Goal: Contribute content

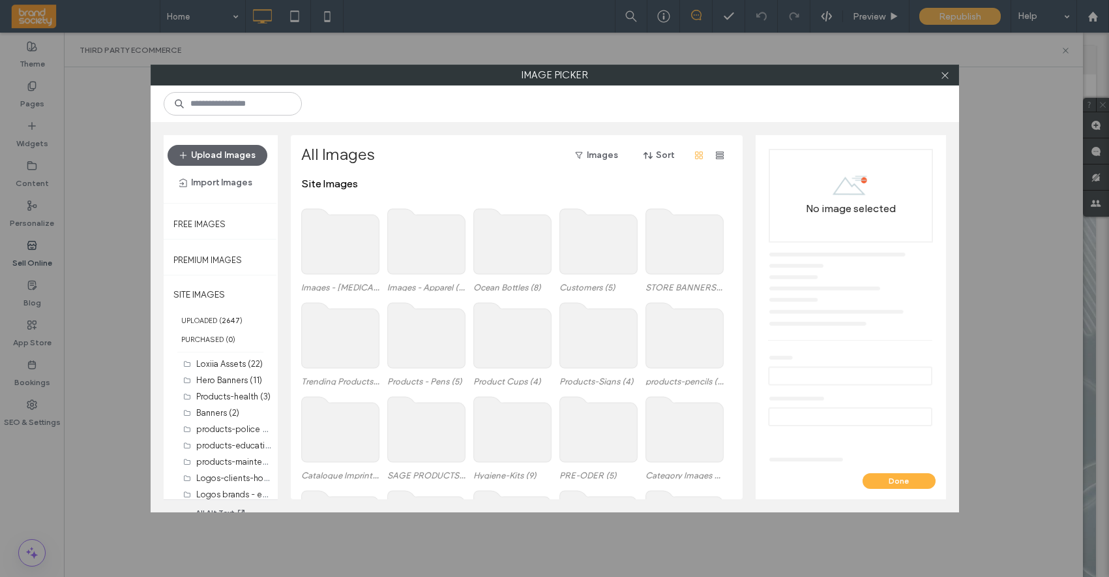
click at [340, 250] on use at bounding box center [340, 241] width 78 height 65
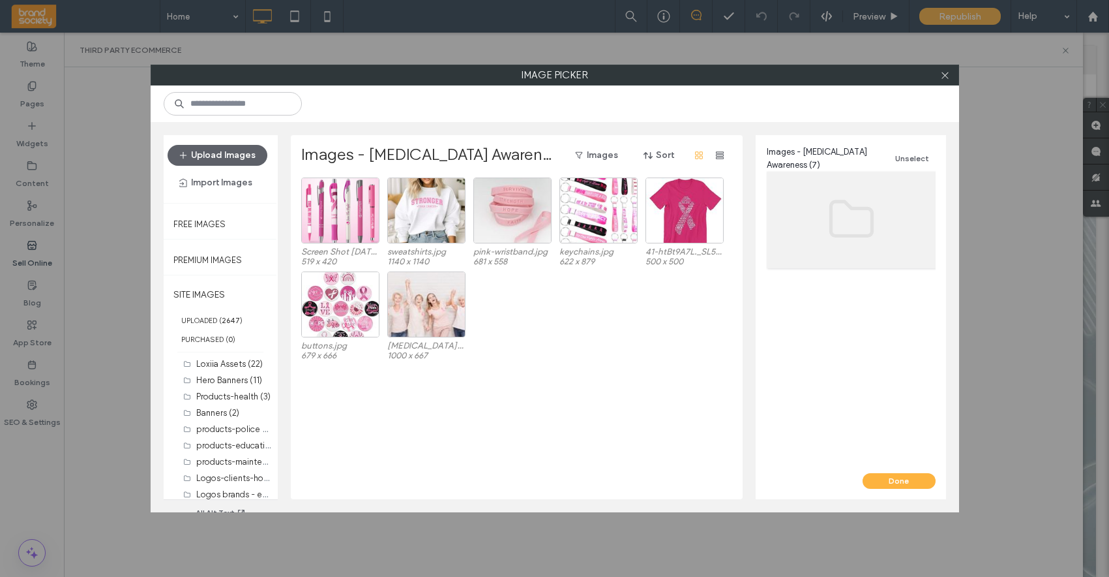
scroll to position [23, 0]
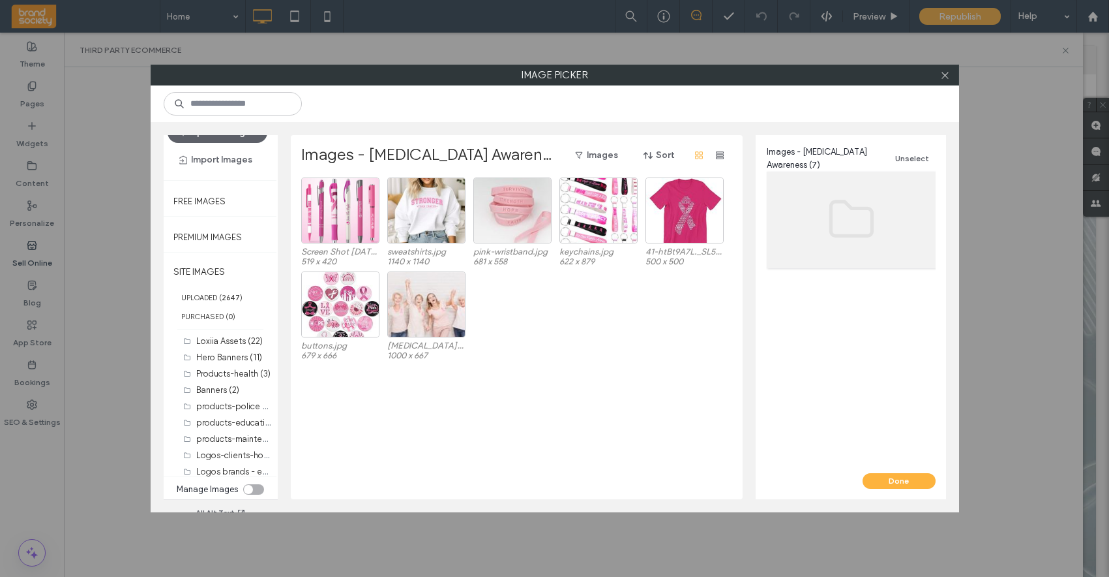
click at [252, 490] on div "toggle" at bounding box center [253, 489] width 21 height 10
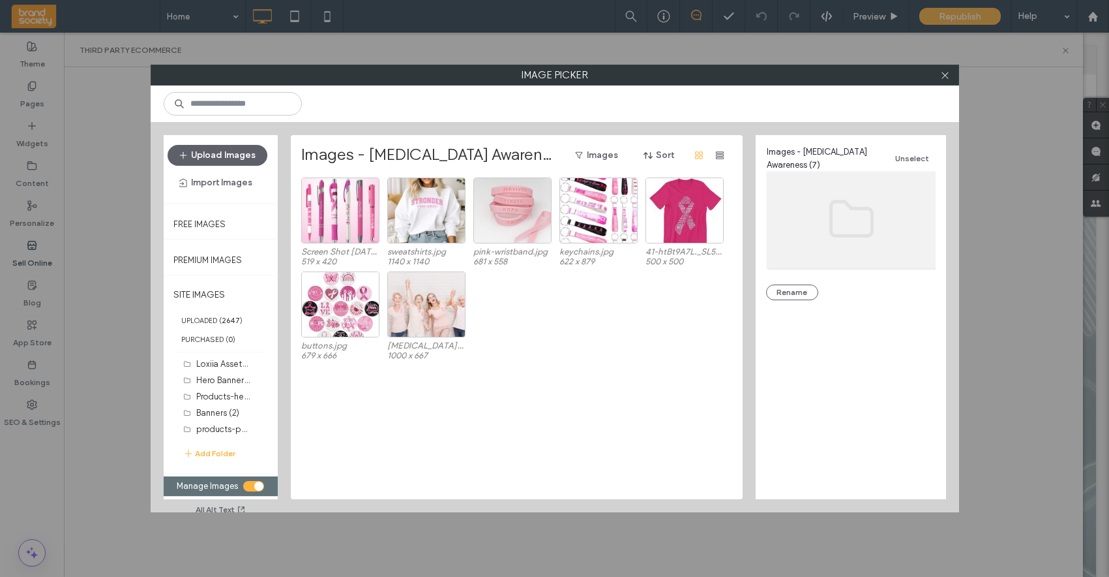
click at [253, 487] on div "toggle" at bounding box center [253, 486] width 21 height 10
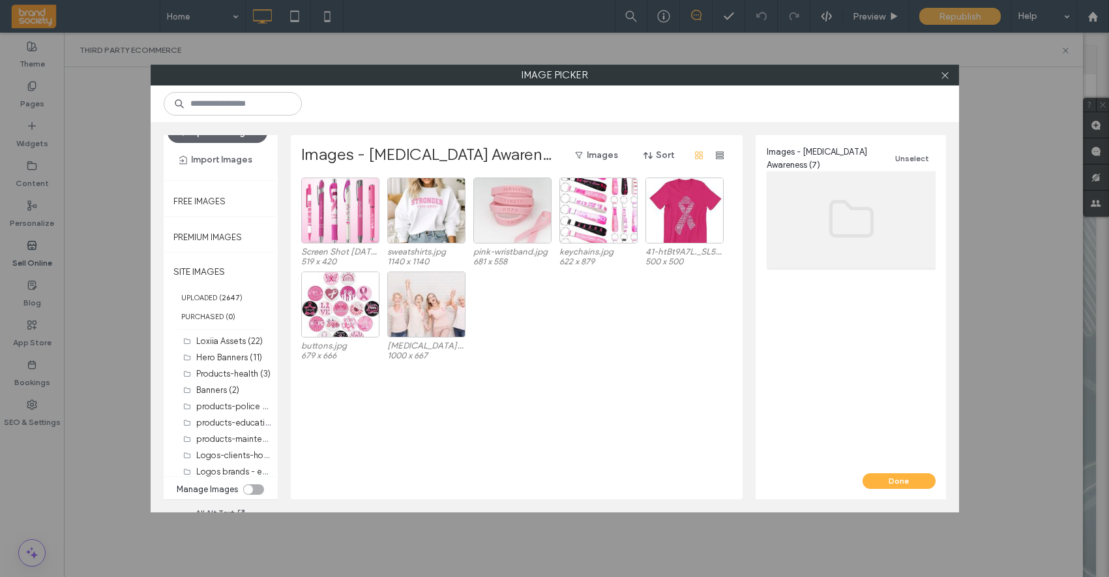
click at [202, 143] on button "Upload Images" at bounding box center [218, 132] width 100 height 21
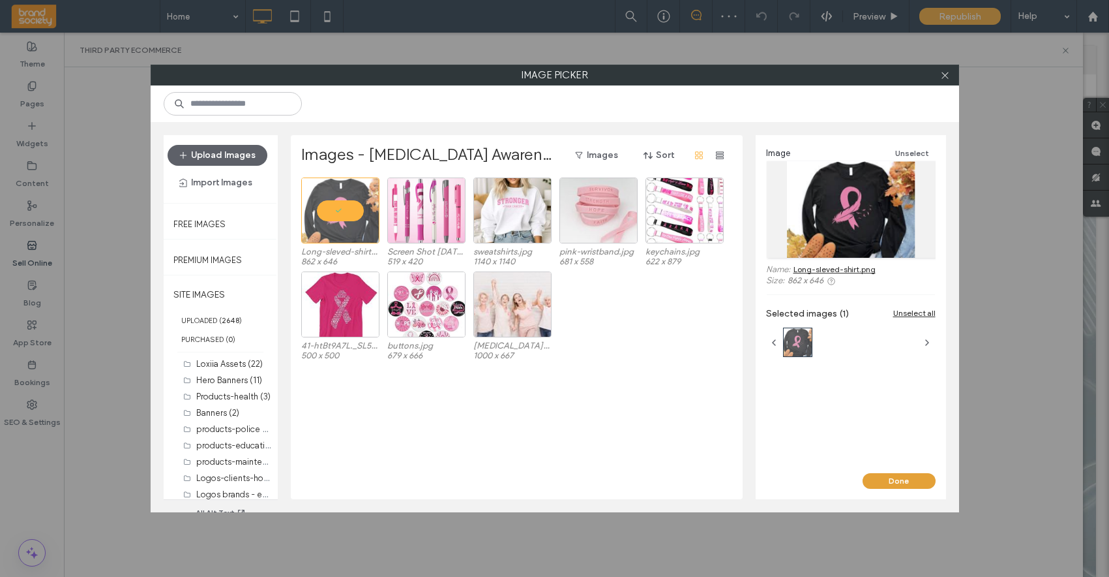
click at [898, 481] on button "Done" at bounding box center [899, 481] width 73 height 16
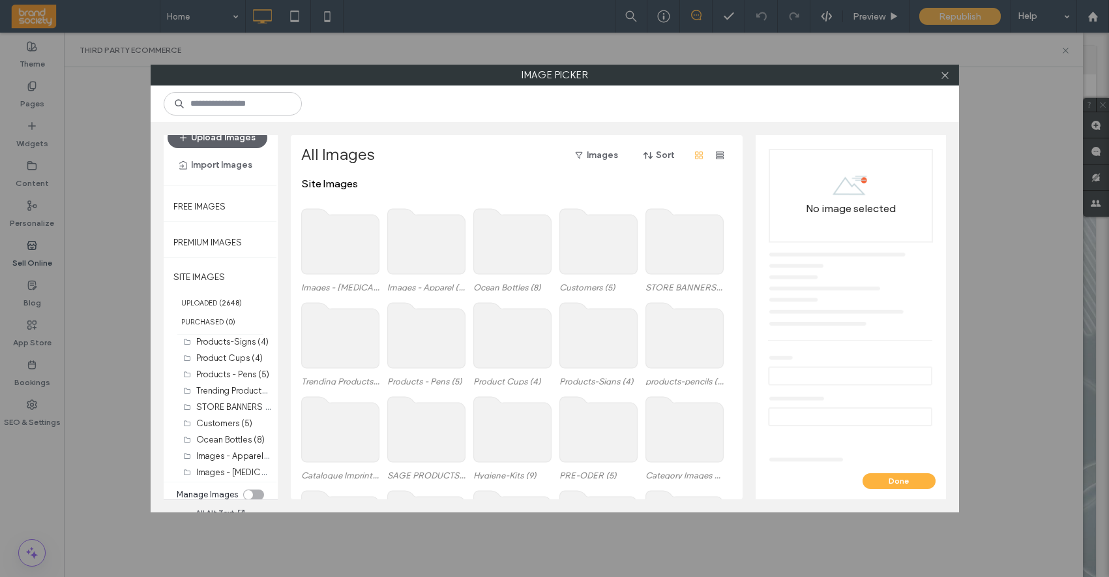
scroll to position [23, 0]
click at [249, 488] on div "toggle" at bounding box center [248, 489] width 9 height 9
click at [254, 489] on div "toggle" at bounding box center [253, 489] width 21 height 10
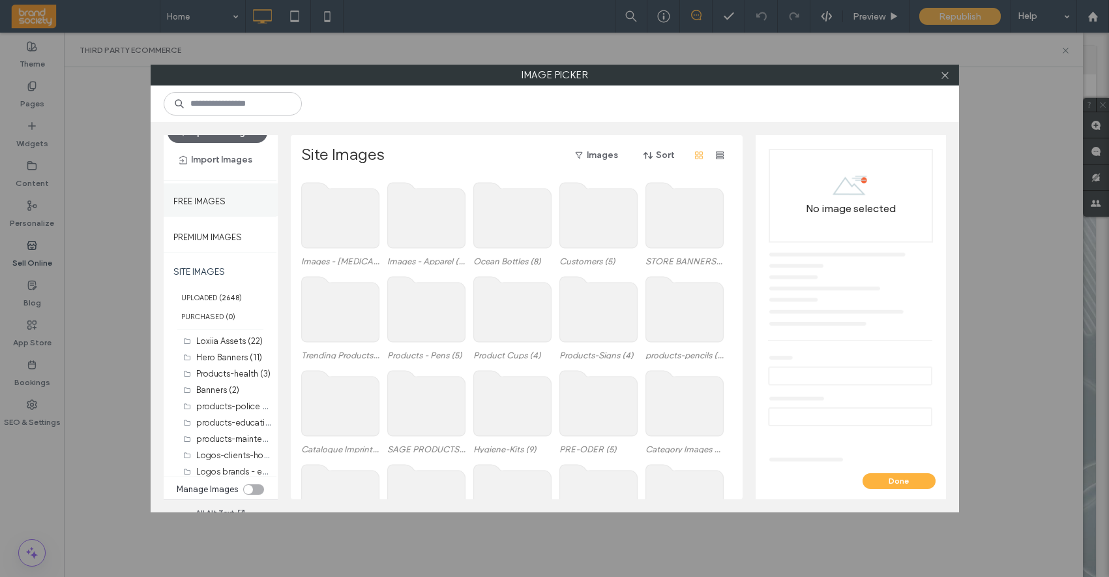
scroll to position [0, 0]
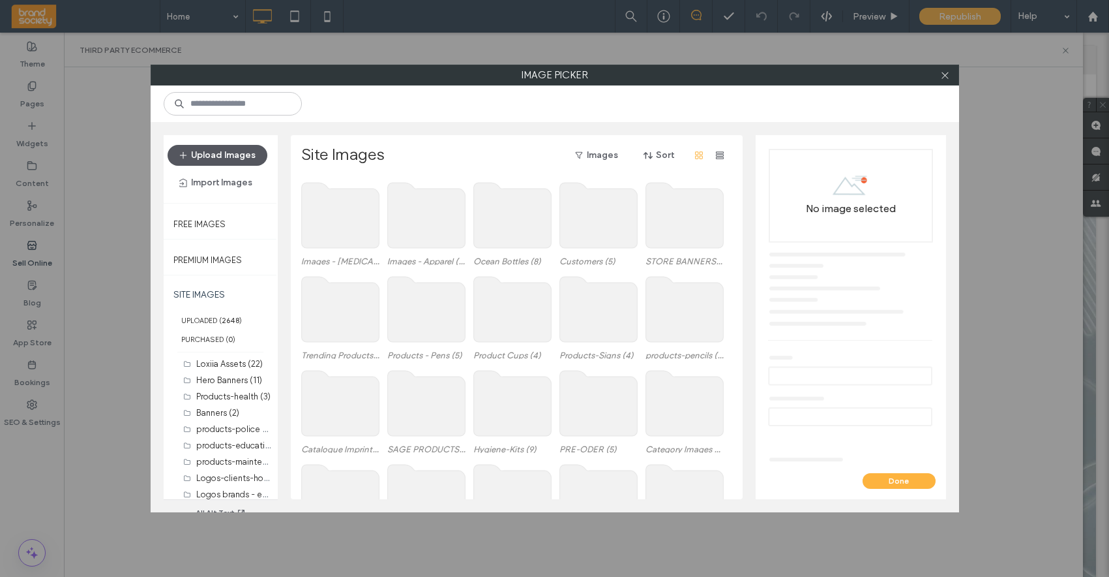
click at [178, 151] on icon "button" at bounding box center [183, 155] width 10 height 10
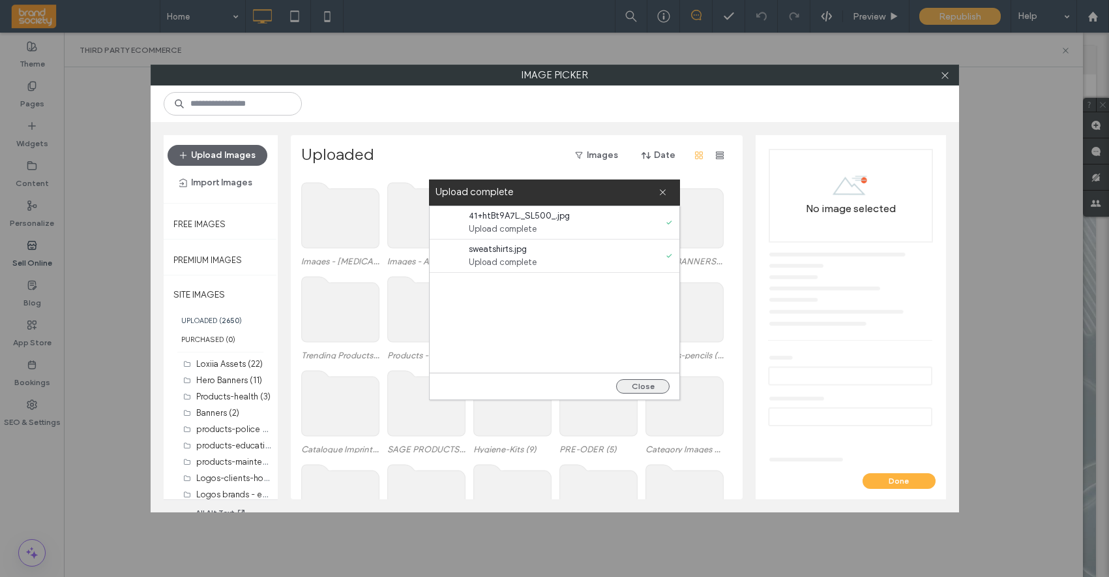
drag, startPoint x: 641, startPoint y: 387, endPoint x: 626, endPoint y: 387, distance: 15.0
click at [641, 387] on button "Close" at bounding box center [642, 386] width 53 height 14
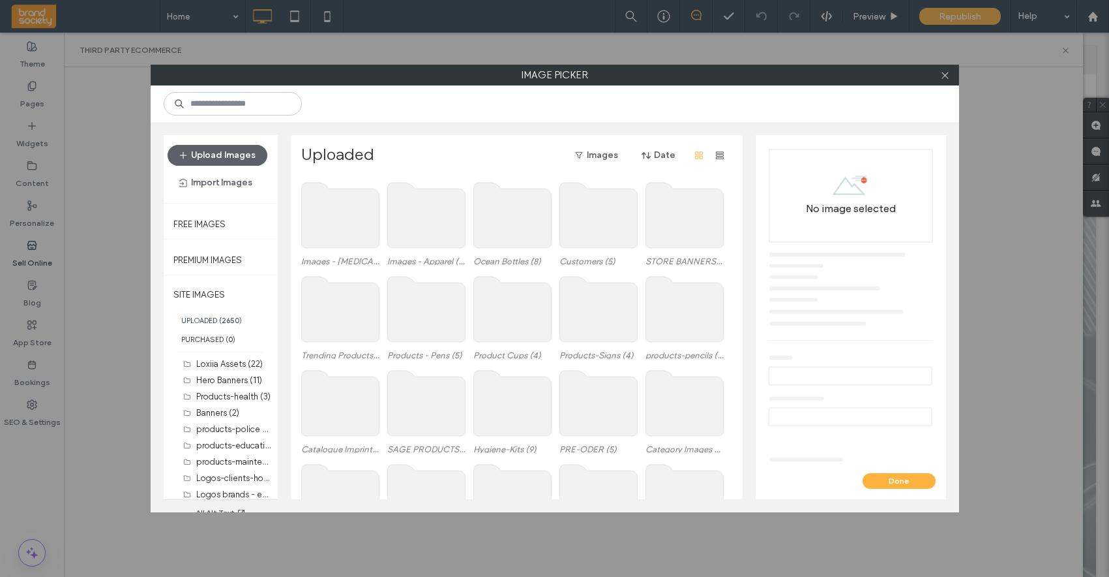
click at [340, 217] on use at bounding box center [340, 215] width 78 height 65
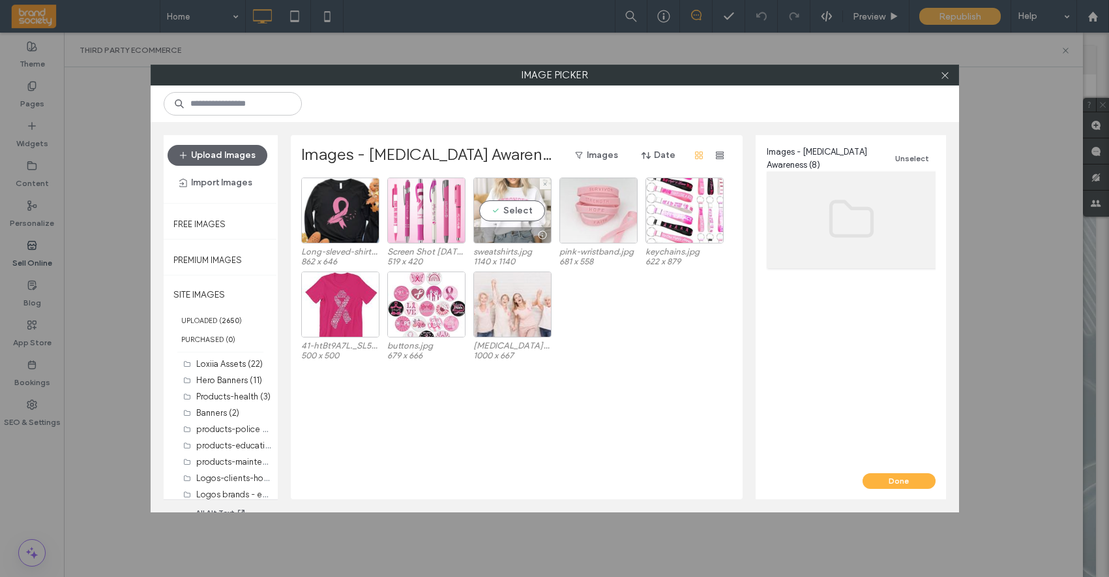
click at [516, 209] on div "Select" at bounding box center [513, 210] width 78 height 66
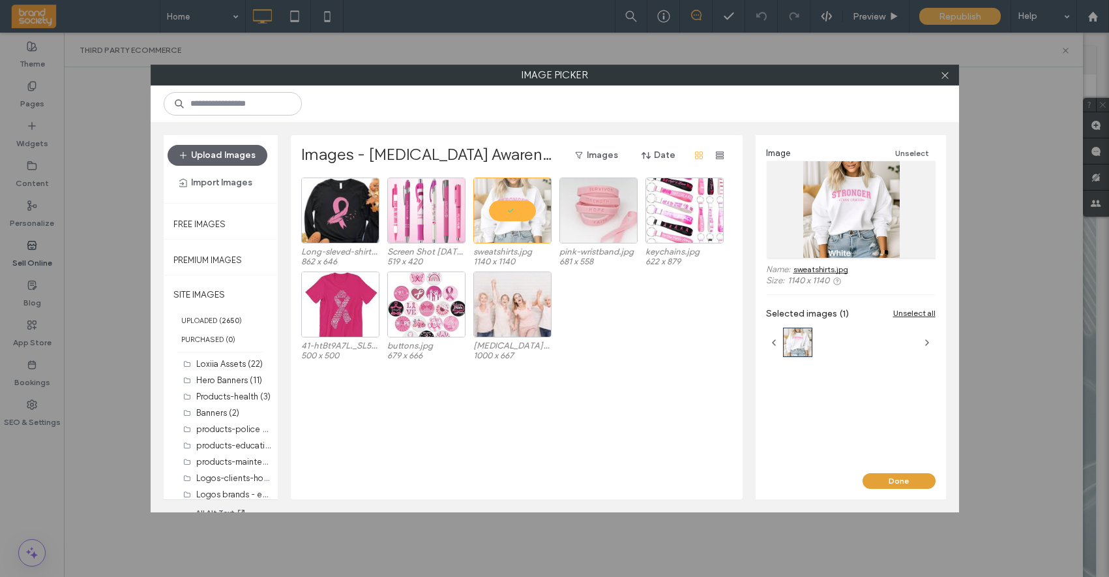
click at [893, 482] on button "Done" at bounding box center [899, 481] width 73 height 16
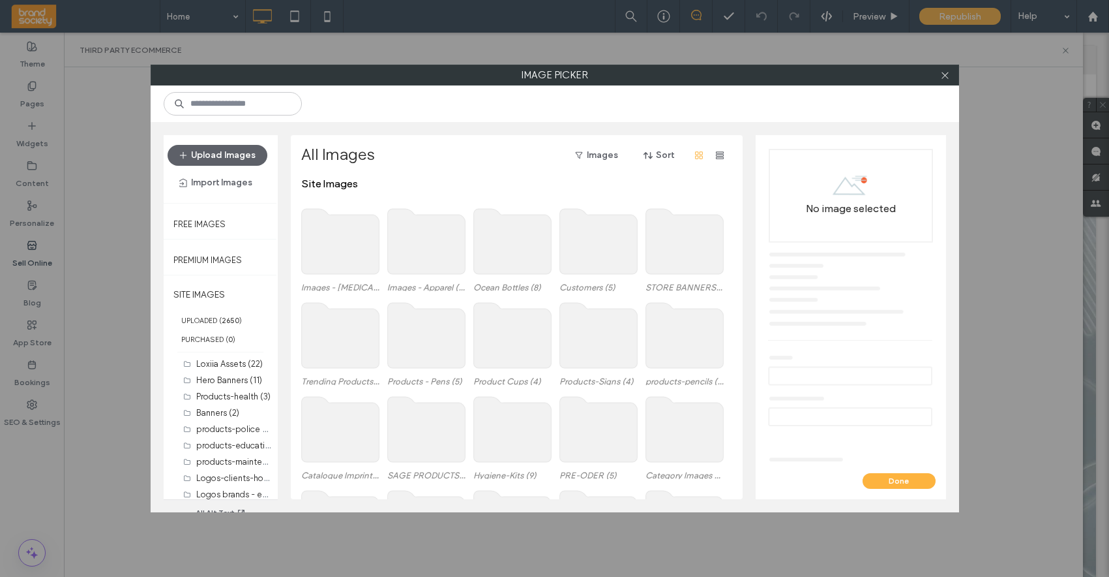
click at [335, 252] on use at bounding box center [340, 241] width 78 height 65
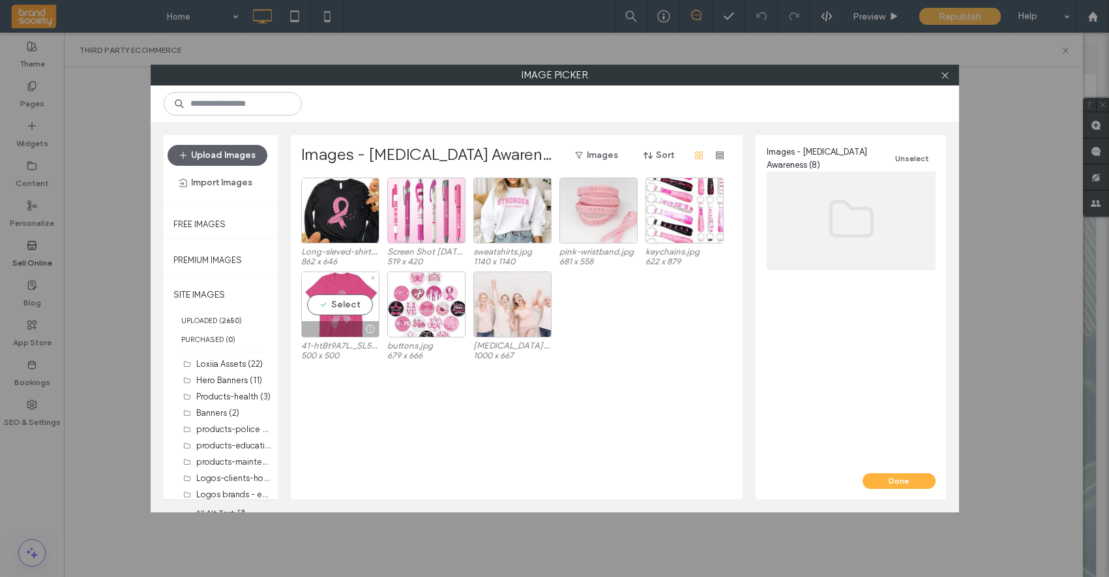
click at [339, 306] on div "Select" at bounding box center [340, 304] width 78 height 66
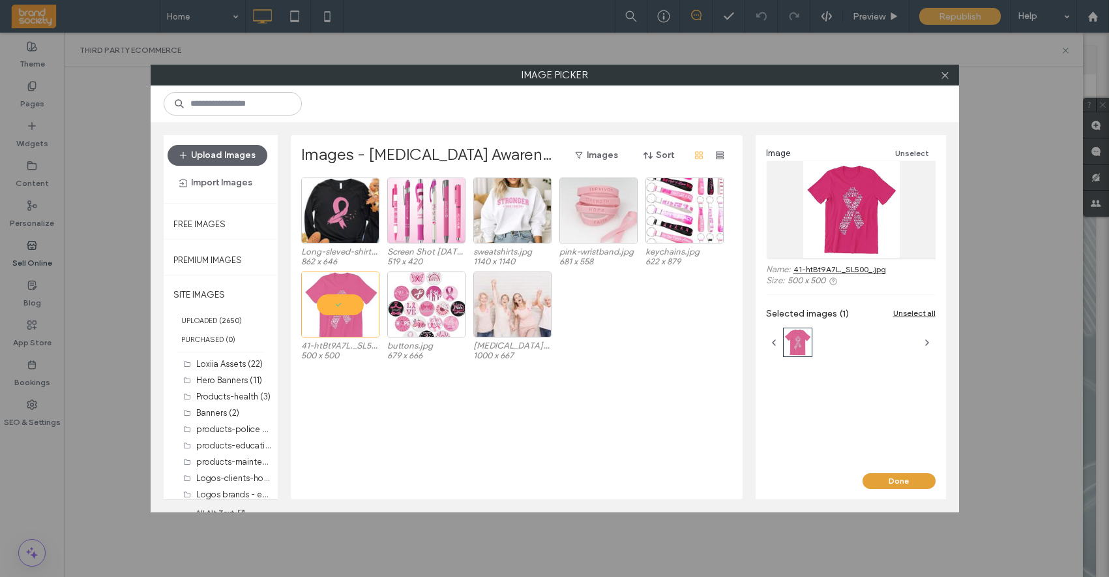
click at [899, 473] on button "Done" at bounding box center [899, 481] width 73 height 16
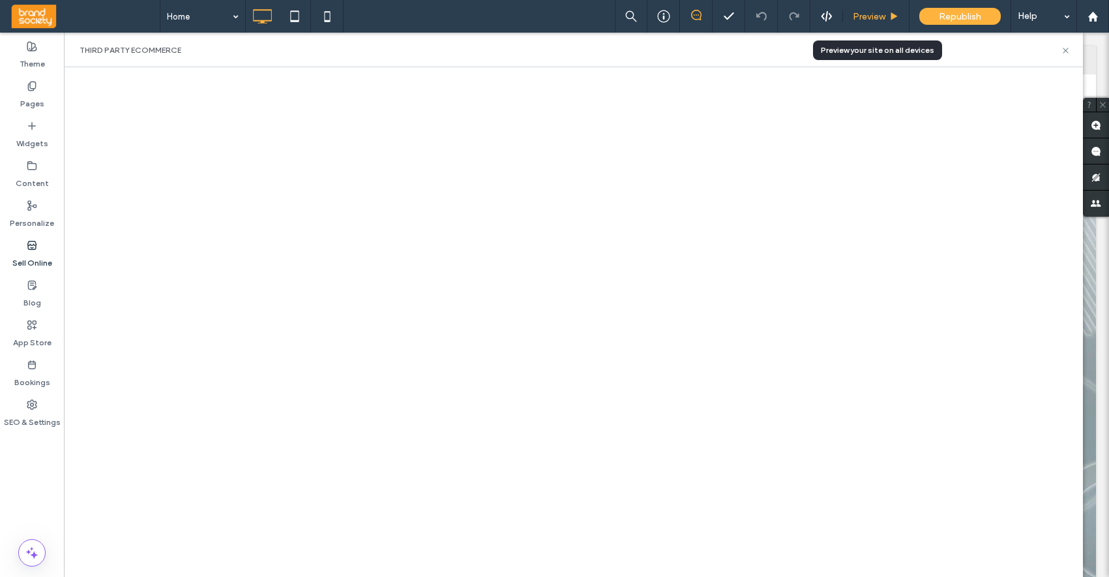
click at [864, 14] on span "Preview" at bounding box center [869, 16] width 33 height 11
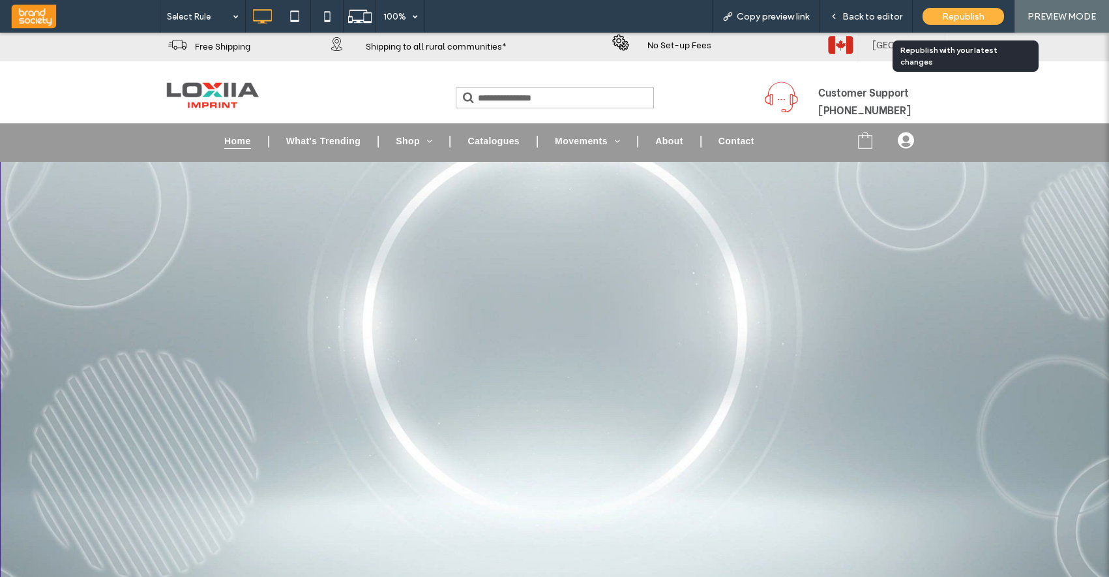
click at [967, 17] on span "Republish" at bounding box center [963, 16] width 42 height 11
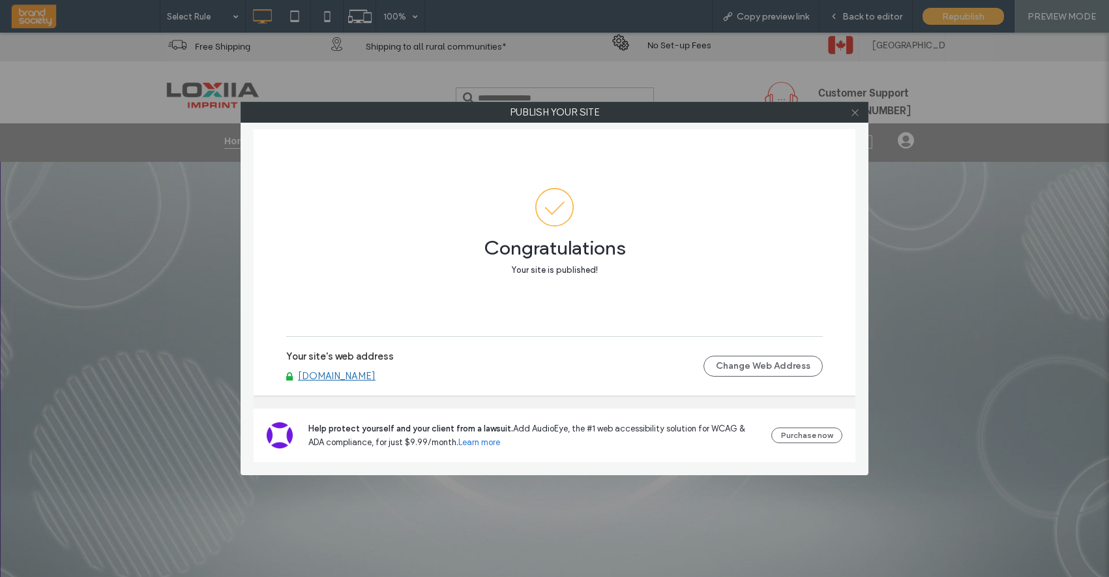
click at [856, 112] on icon at bounding box center [856, 113] width 10 height 10
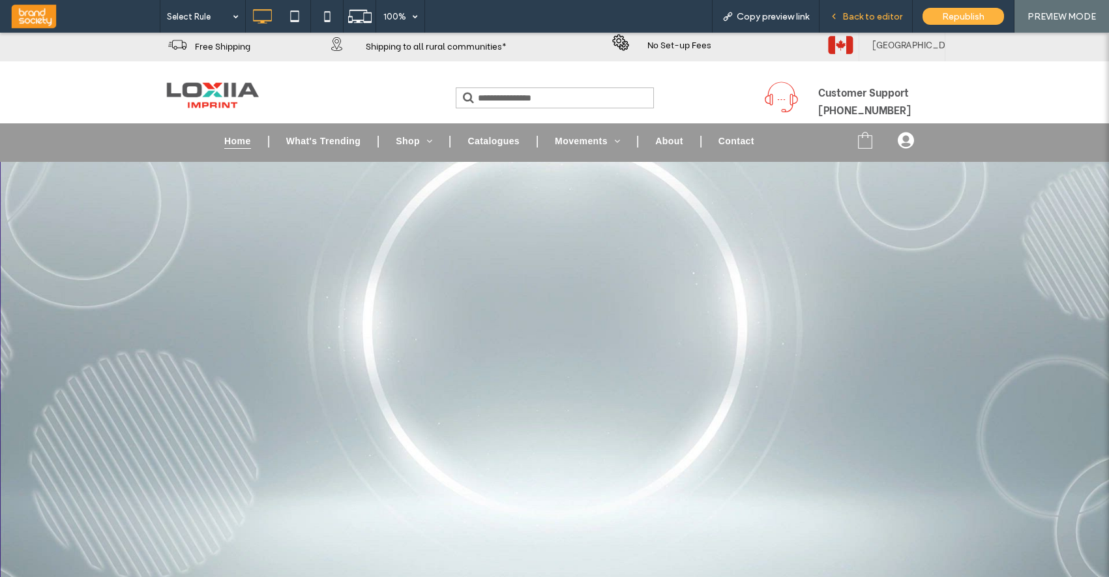
click at [862, 14] on span "Back to editor" at bounding box center [873, 16] width 60 height 11
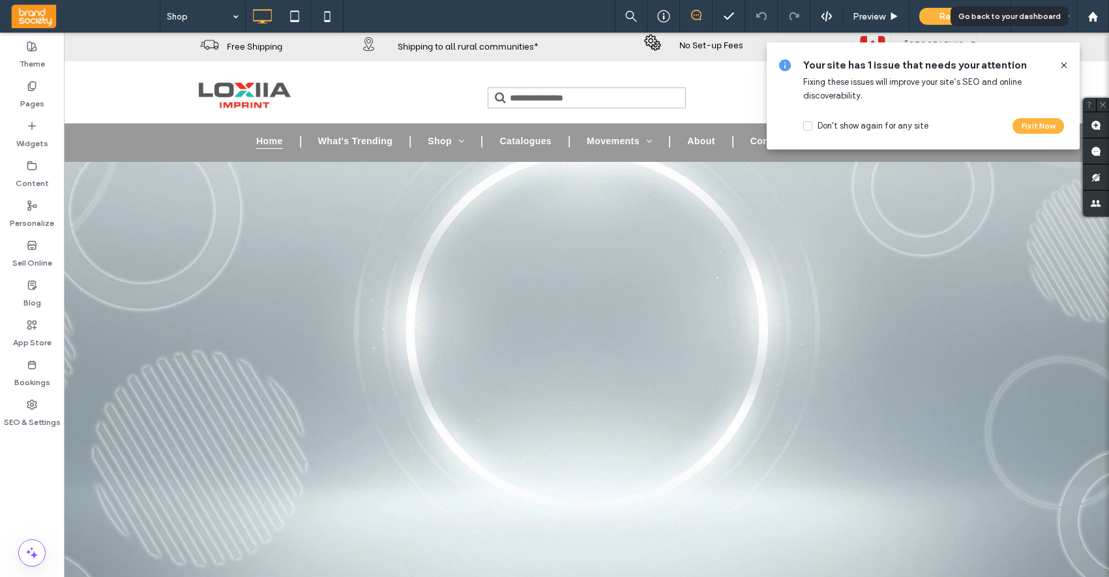
drag, startPoint x: 1092, startPoint y: 16, endPoint x: 1057, endPoint y: 6, distance: 36.1
click at [1092, 16] on use at bounding box center [1093, 16] width 10 height 10
